Goal: Use online tool/utility: Utilize a website feature to perform a specific function

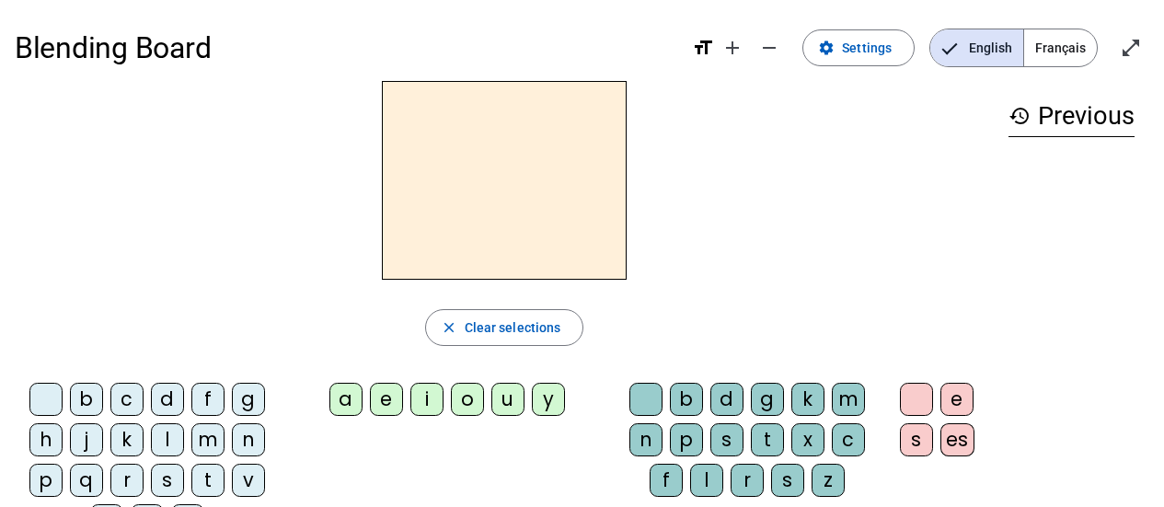
click at [171, 452] on div "l" at bounding box center [167, 439] width 33 height 33
click at [386, 401] on div "e" at bounding box center [386, 399] width 33 height 33
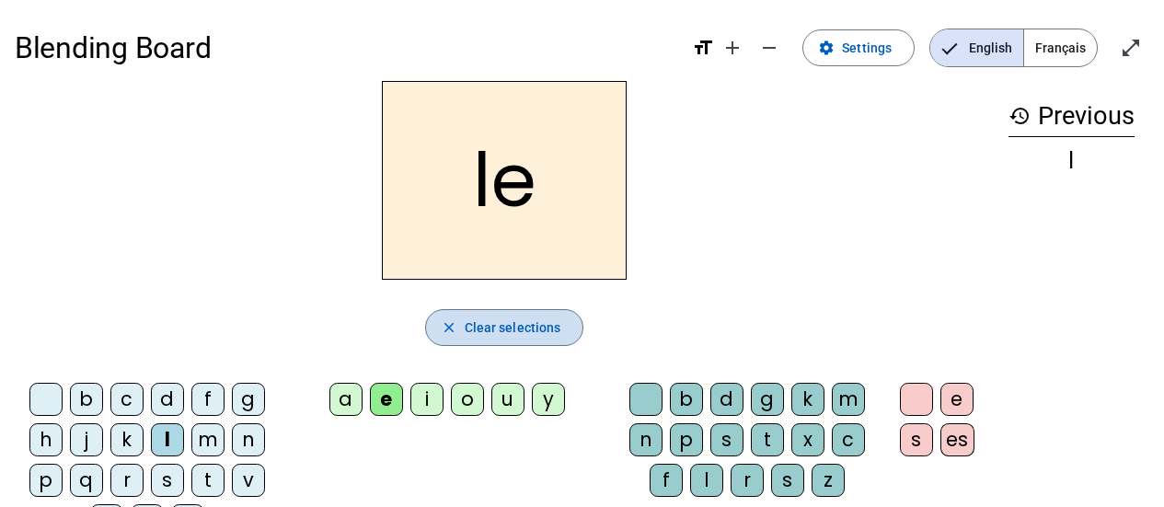
click at [547, 312] on span "button" at bounding box center [504, 327] width 157 height 44
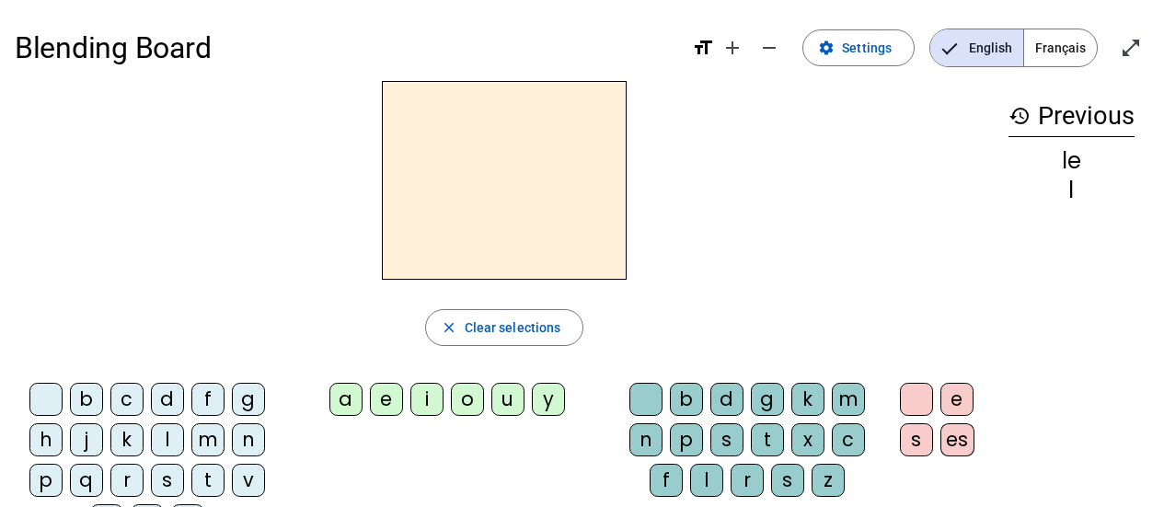
click at [169, 433] on div "l" at bounding box center [167, 439] width 33 height 33
click at [513, 393] on div "u" at bounding box center [507, 399] width 33 height 33
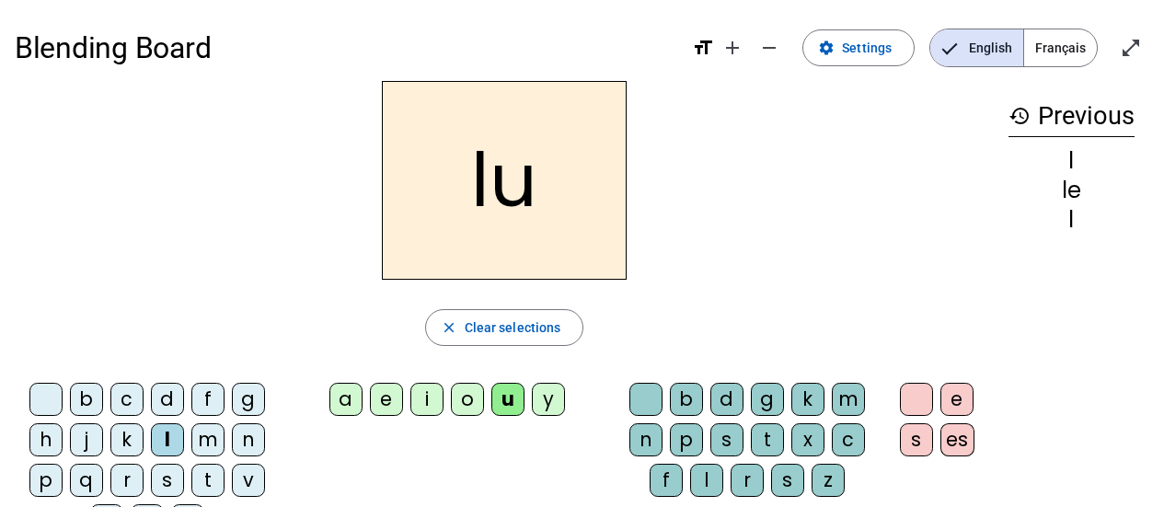
click at [212, 476] on div "t" at bounding box center [207, 480] width 33 height 33
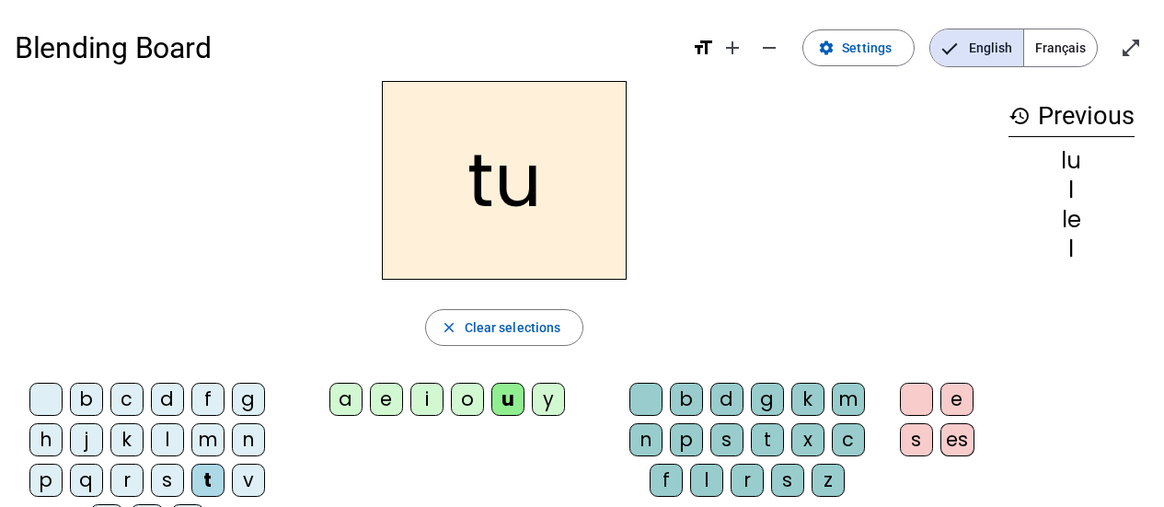
click at [169, 399] on div "d" at bounding box center [167, 399] width 33 height 33
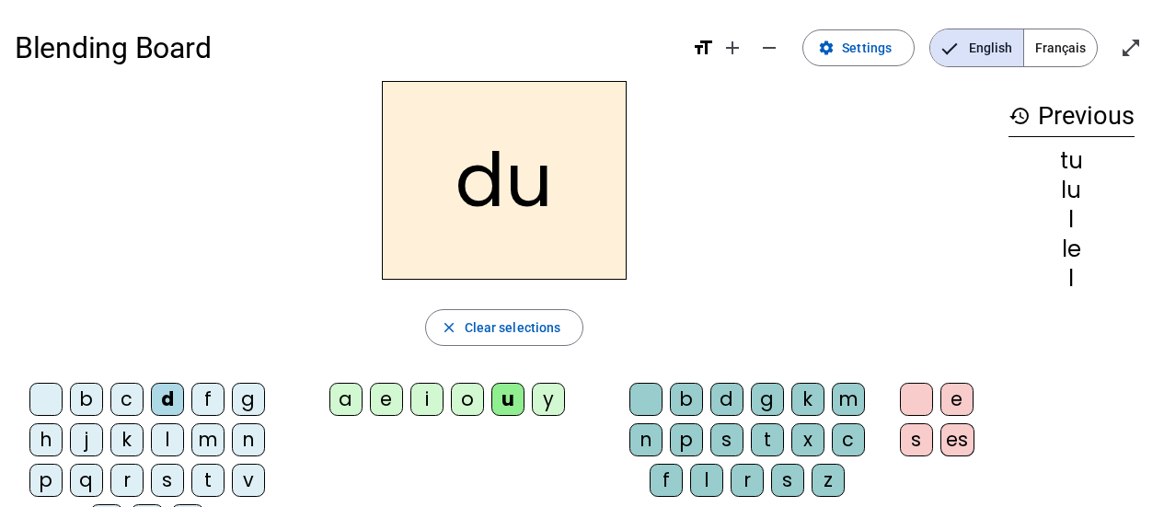
click at [391, 402] on div "e" at bounding box center [386, 399] width 33 height 33
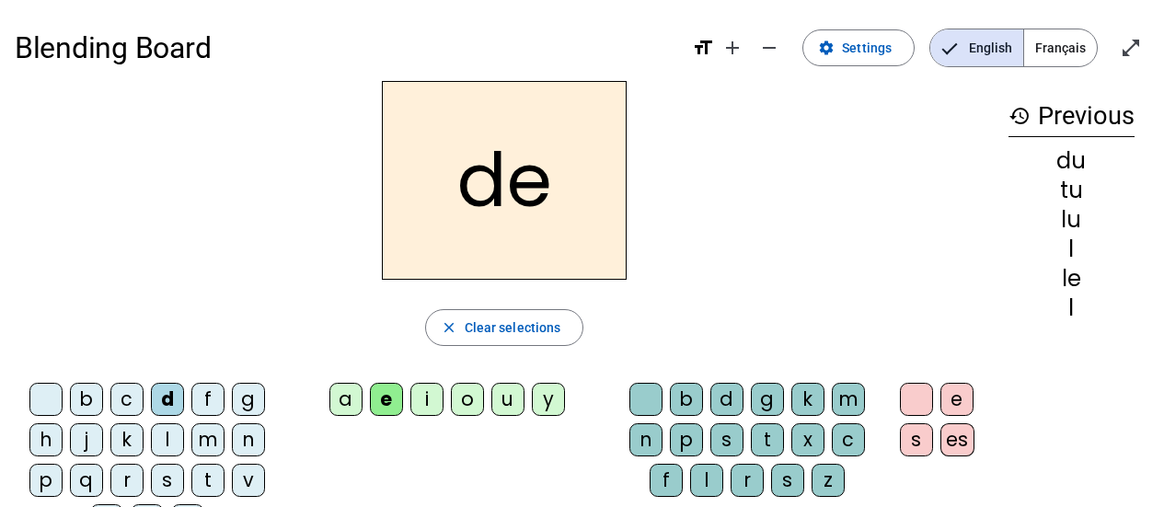
click at [211, 476] on div "t" at bounding box center [207, 480] width 33 height 33
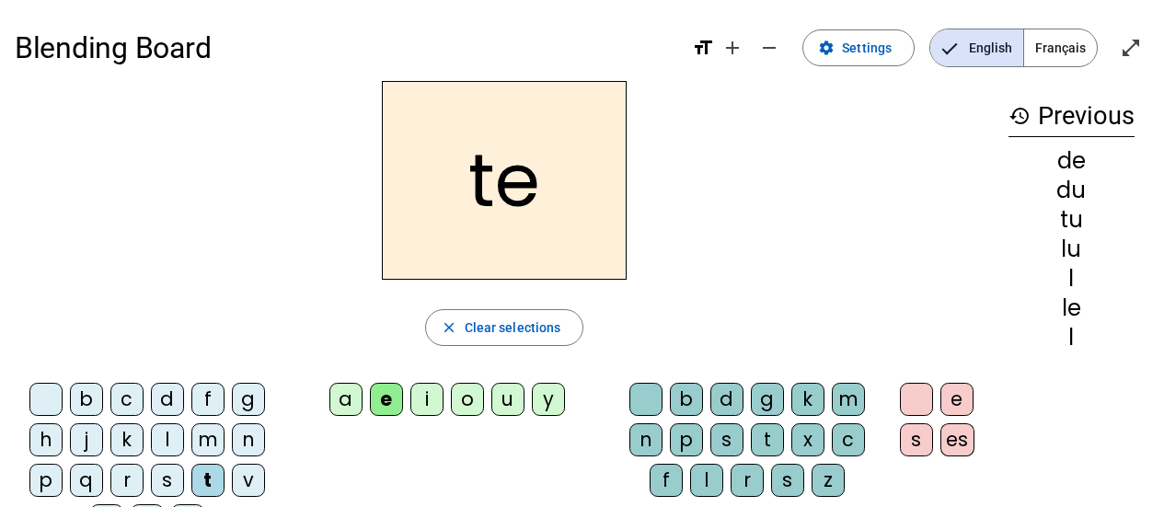
click at [346, 396] on div "a" at bounding box center [345, 399] width 33 height 33
